Goal: Find specific page/section: Find specific page/section

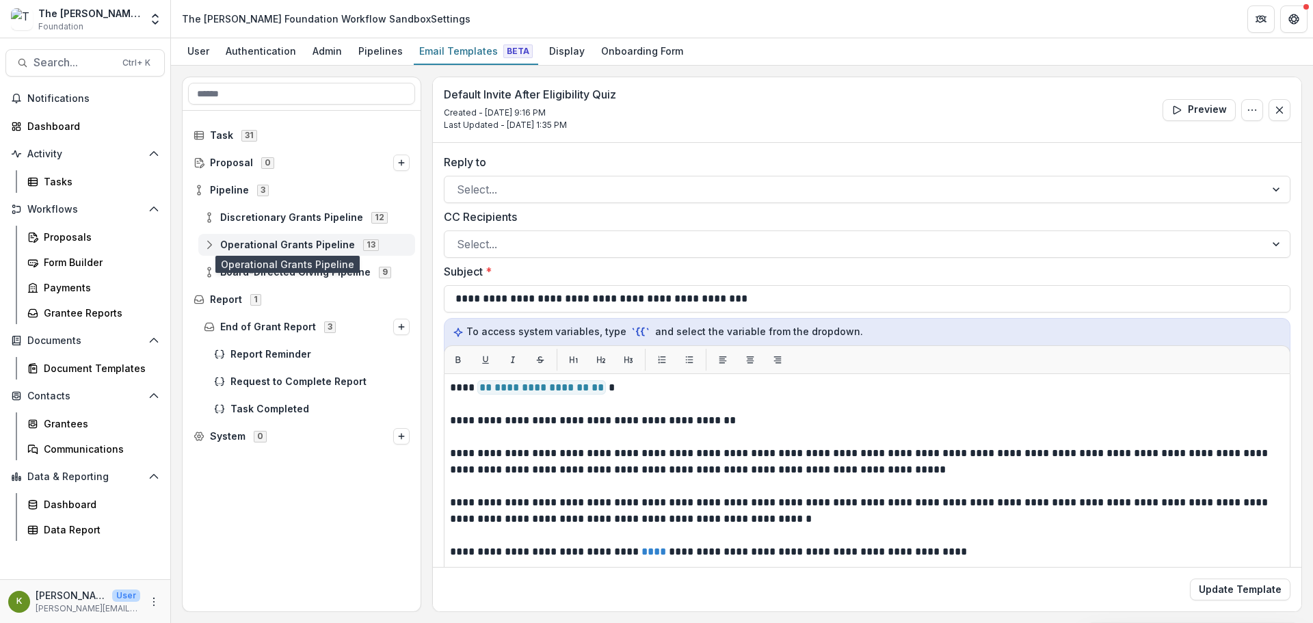
click at [269, 239] on span "Operational Grants Pipeline" at bounding box center [287, 245] width 135 height 12
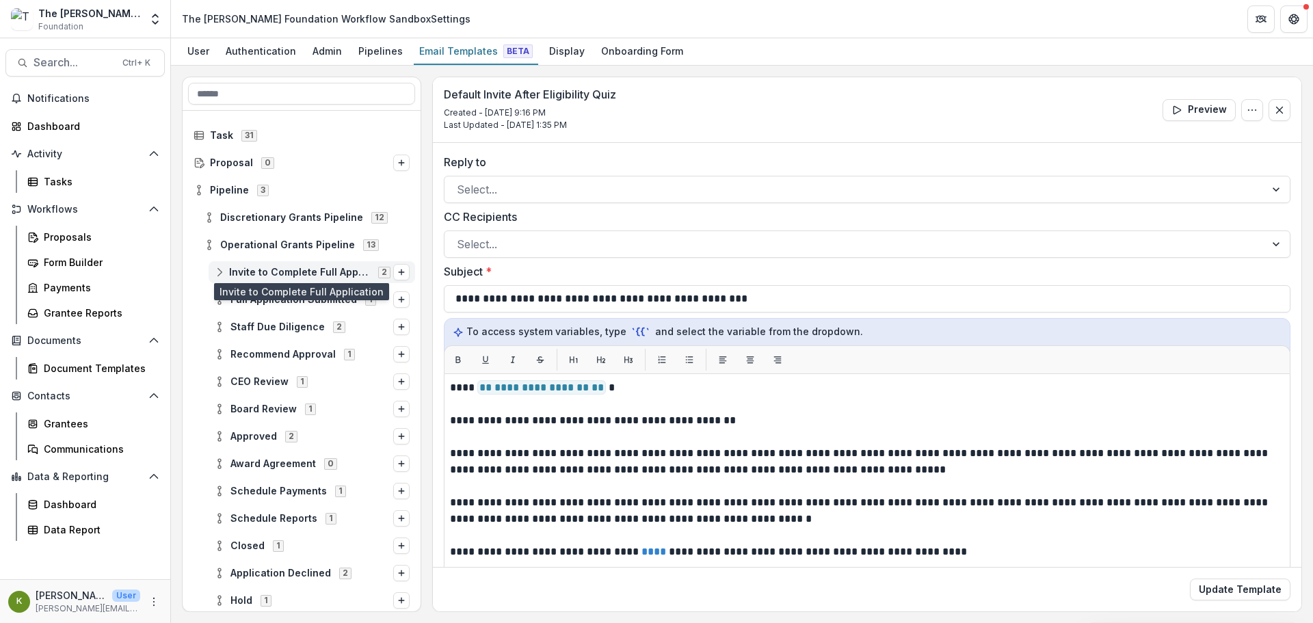
click at [276, 269] on span "Invite to Complete Full Application" at bounding box center [299, 273] width 141 height 12
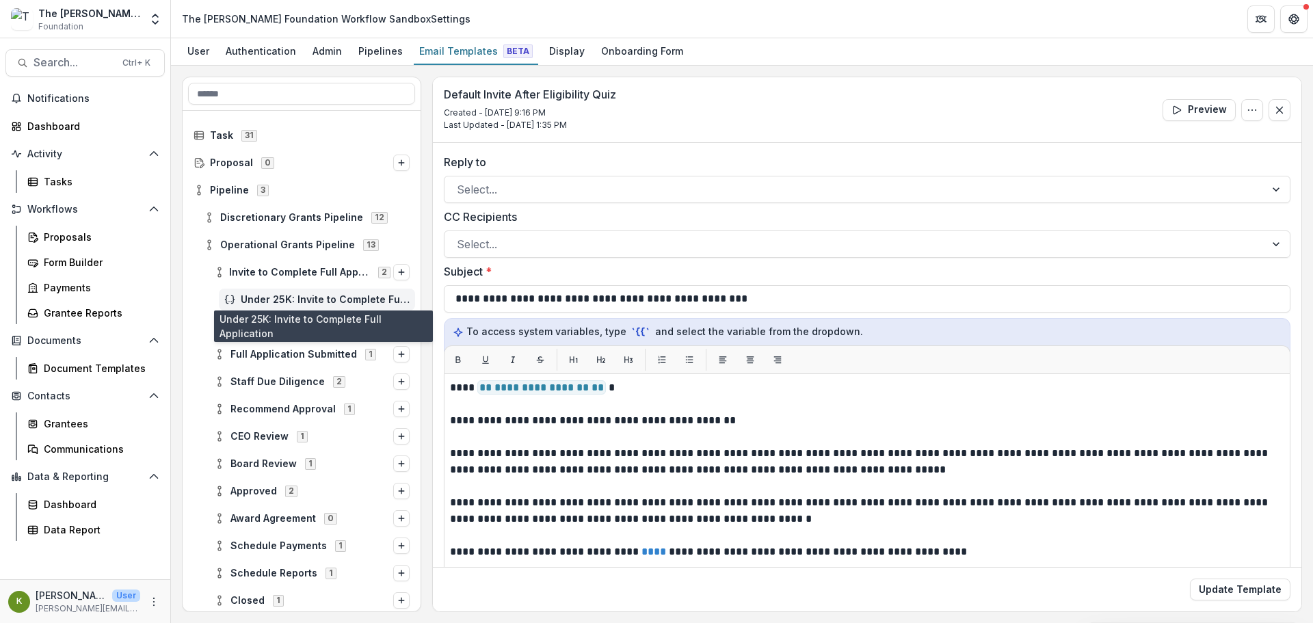
click at [285, 302] on span "Under 25K: Invite to Complete Full Application" at bounding box center [325, 300] width 169 height 12
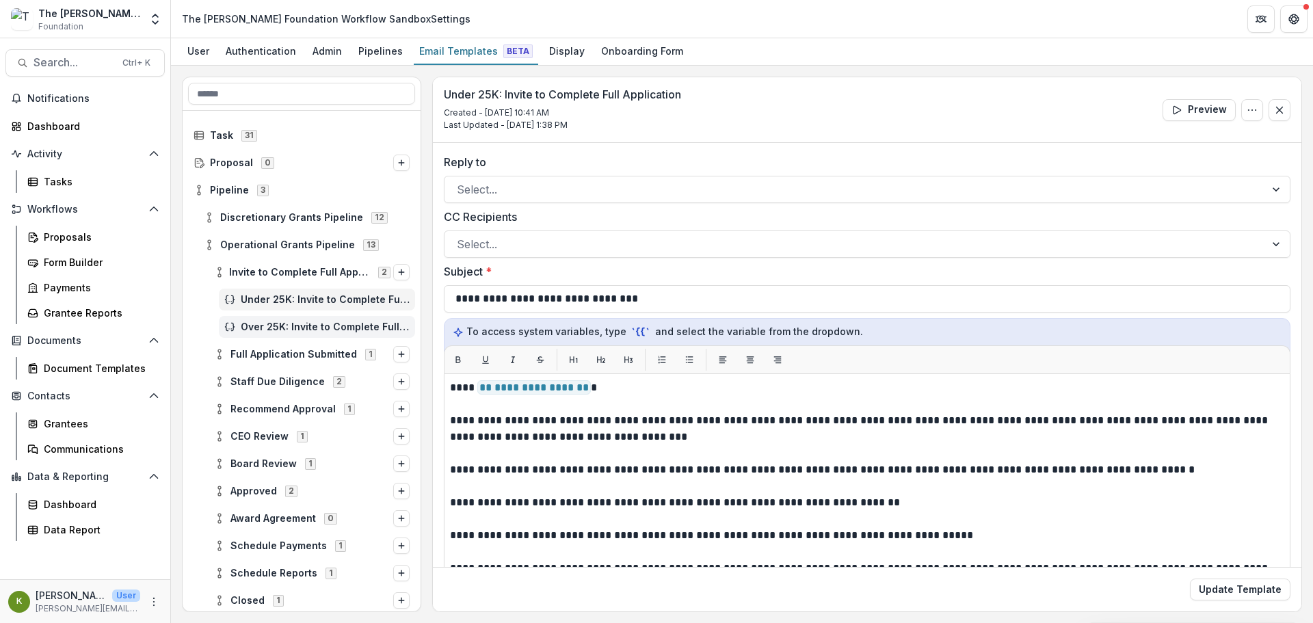
click at [329, 320] on div "Over 25K: Invite to Complete Full Application" at bounding box center [317, 327] width 196 height 22
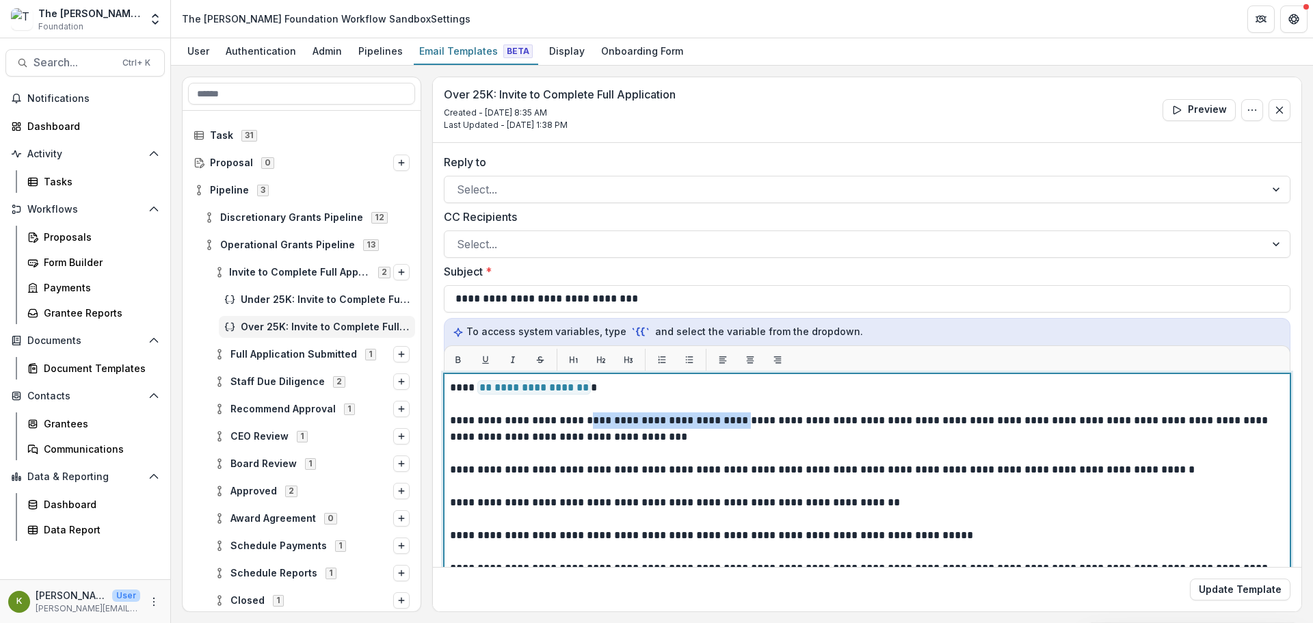
drag, startPoint x: 589, startPoint y: 419, endPoint x: 754, endPoint y: 418, distance: 164.8
click at [754, 418] on p "**********" at bounding box center [863, 428] width 826 height 33
click at [661, 479] on p at bounding box center [867, 486] width 834 height 16
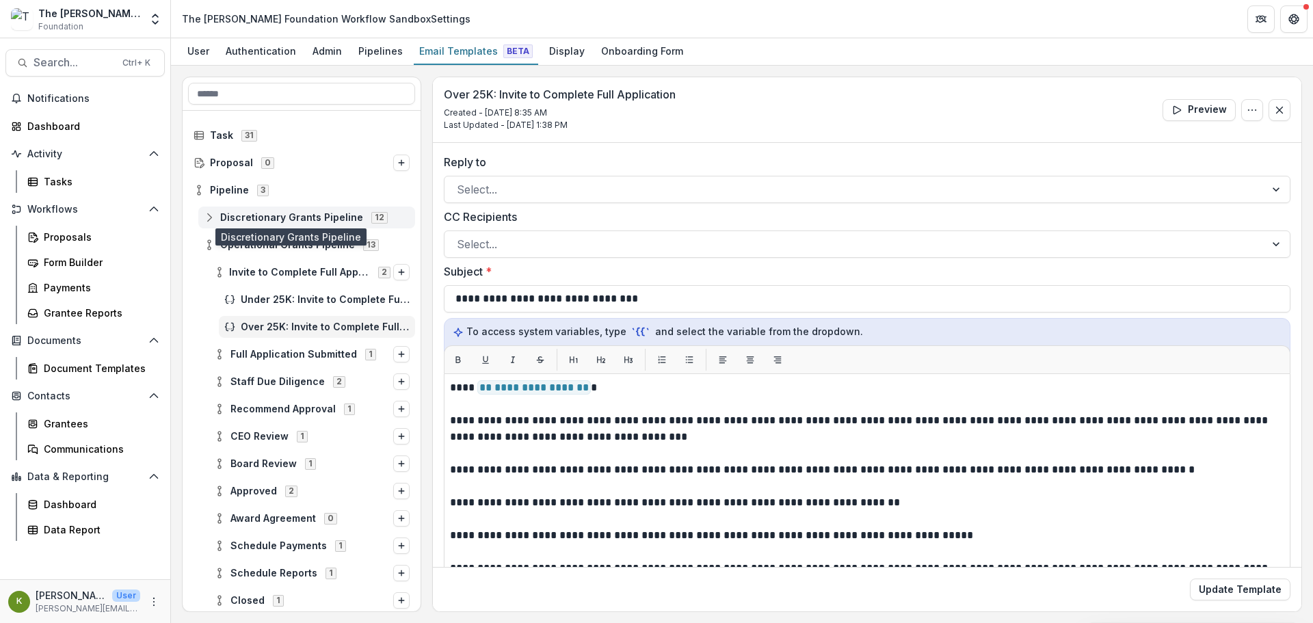
click at [260, 214] on span "Discretionary Grants Pipeline" at bounding box center [291, 218] width 143 height 12
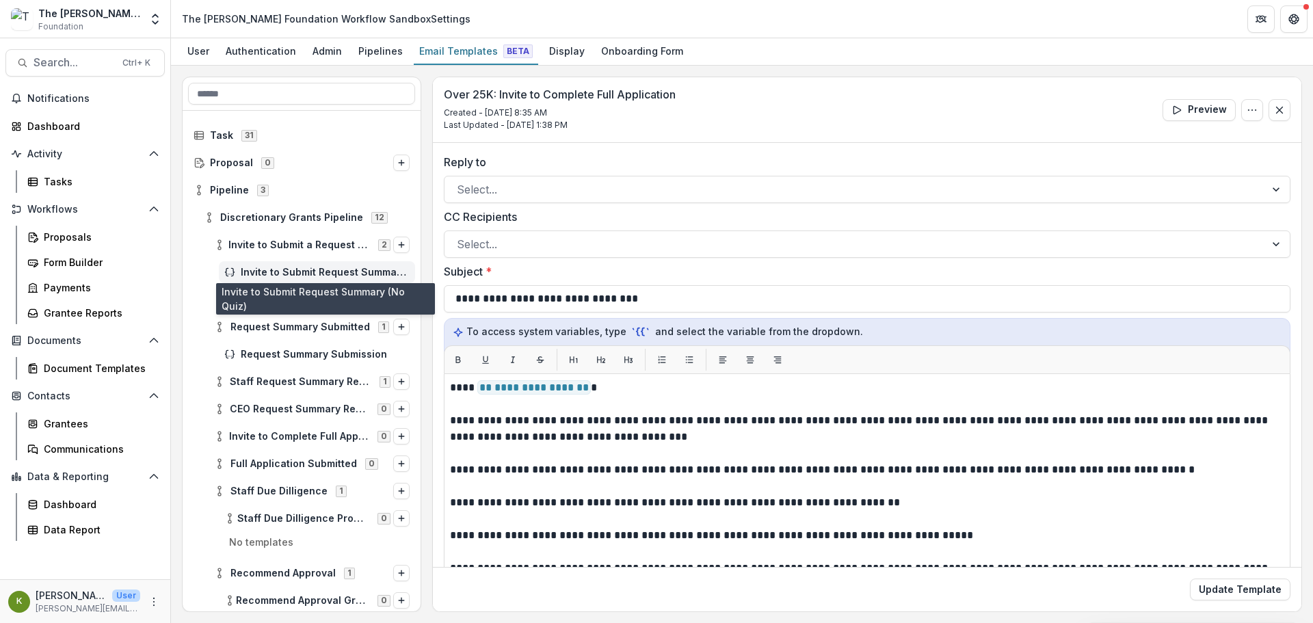
click at [289, 272] on span "Invite to Submit Request Summary (No Quiz)" at bounding box center [325, 273] width 169 height 12
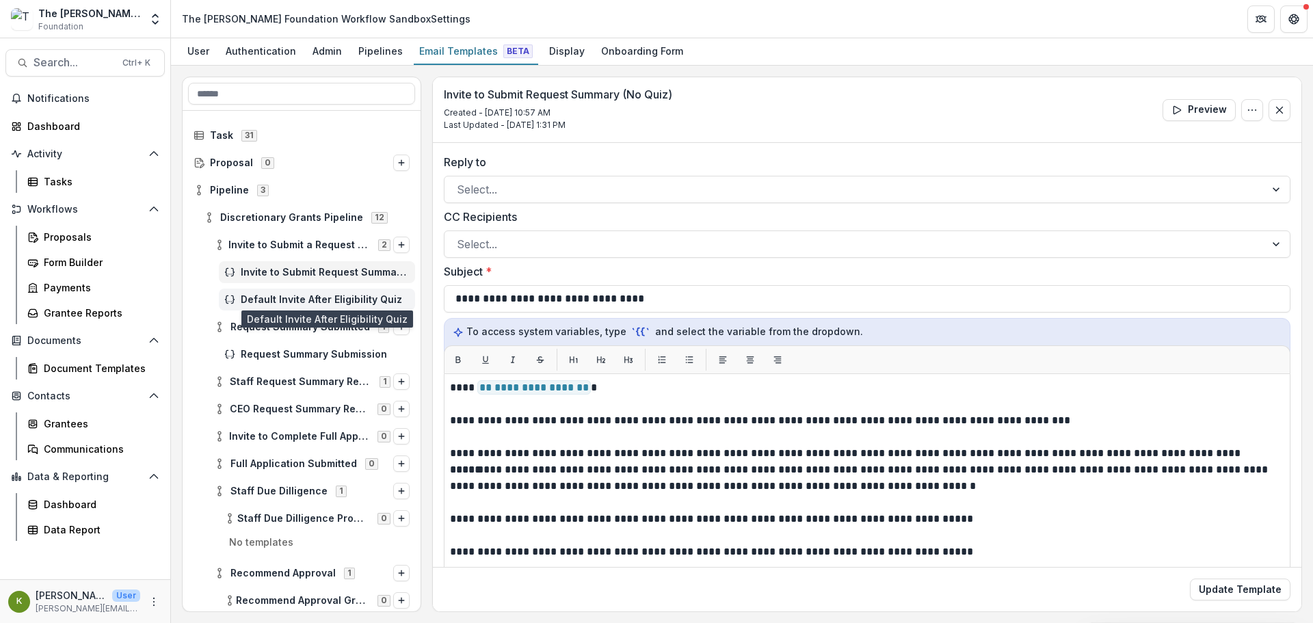
click at [296, 302] on span "Default Invite After Eligibility Quiz" at bounding box center [325, 300] width 169 height 12
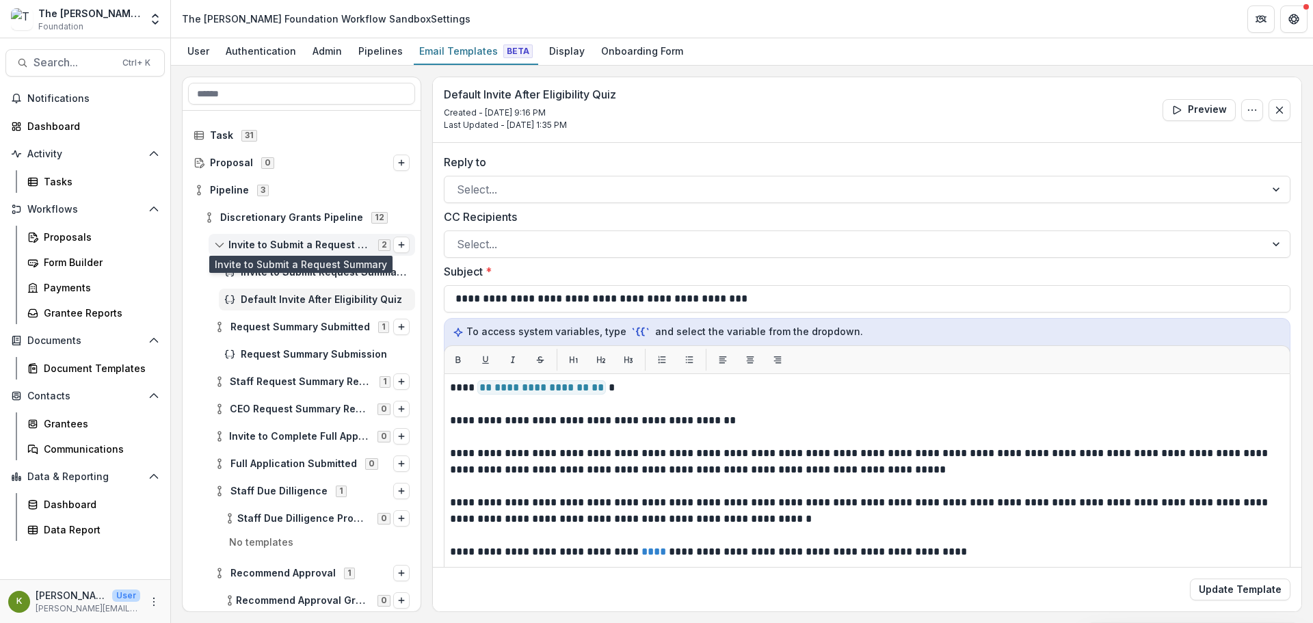
click at [295, 241] on span "Invite to Submit a Request Summary" at bounding box center [299, 245] width 142 height 12
